Goal: Check status: Check status

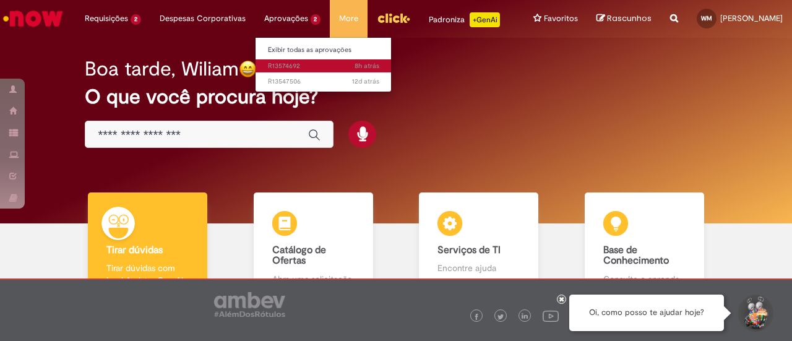
click at [277, 69] on span "8h atrás 8 horas atrás R13574692" at bounding box center [323, 66] width 111 height 10
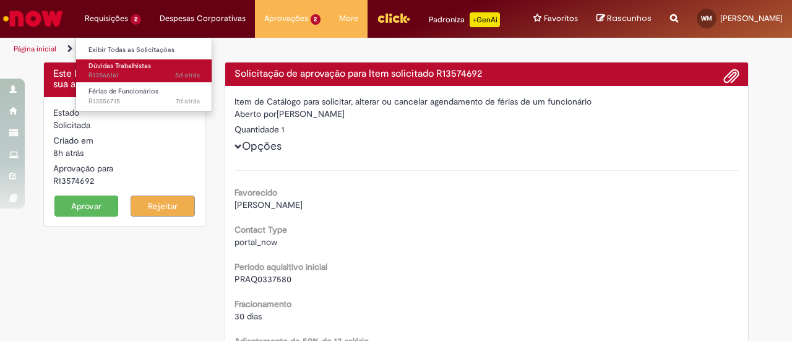
click at [127, 70] on span "Dúvidas Trabalhistas" at bounding box center [119, 65] width 62 height 9
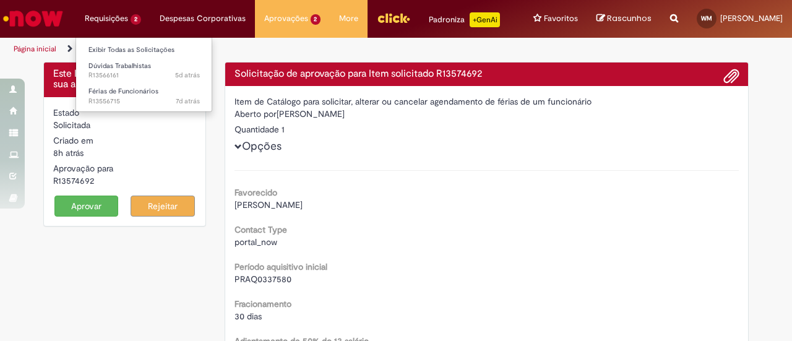
click at [117, 9] on li "Requisições 2 Exibir Todas as Solicitações Dúvidas Trabalhistas 5d atrás 5 dias…" at bounding box center [112, 18] width 75 height 37
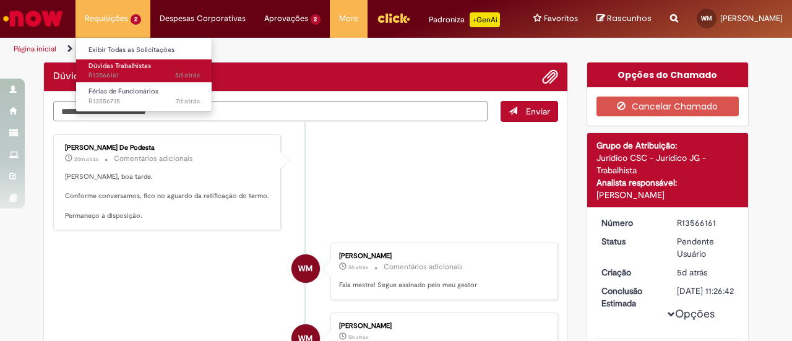
click at [133, 74] on span "5d atrás 5 dias atrás R13566161" at bounding box center [143, 76] width 111 height 10
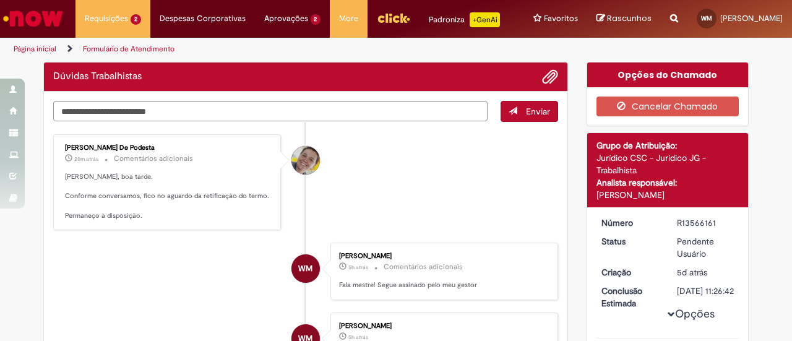
click at [392, 140] on li "[PERSON_NAME] De Podesta 20m atrás 20 minutos atrás Comentários adicionais [PER…" at bounding box center [305, 182] width 505 height 96
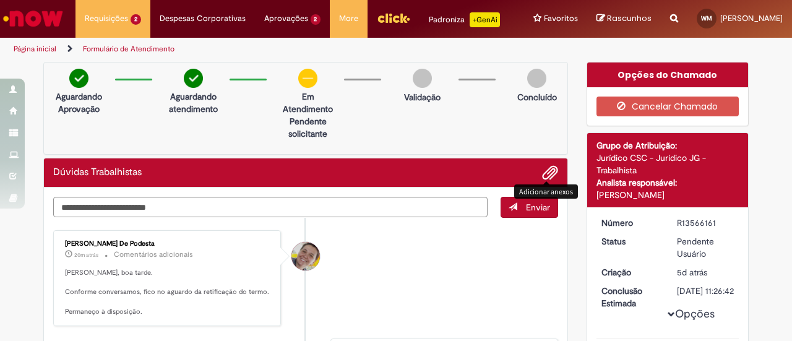
click at [549, 170] on span "Adicionar anexos" at bounding box center [549, 173] width 15 height 15
click at [550, 177] on span "Adicionar anexos" at bounding box center [549, 173] width 15 height 15
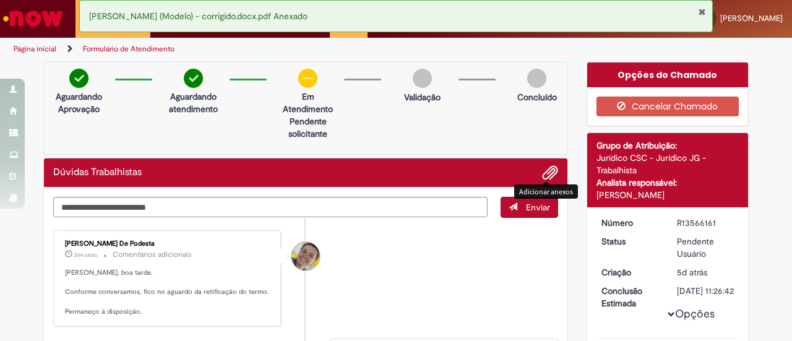
click at [526, 204] on span "Enviar" at bounding box center [538, 207] width 24 height 11
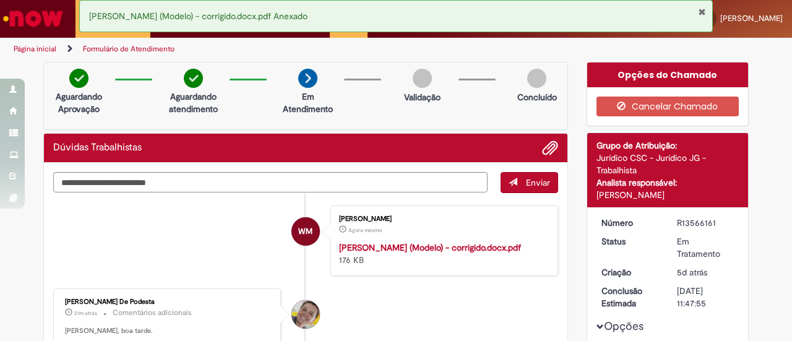
click at [406, 237] on div "[PERSON_NAME] Agora mesmo Agora mesmo [PERSON_NAME] (Modelo) - corrigido.docx.p…" at bounding box center [444, 240] width 220 height 63
click at [409, 244] on strong "[PERSON_NAME] (Modelo) - corrigido.docx.pdf" at bounding box center [430, 247] width 182 height 11
